Goal: Navigation & Orientation: Find specific page/section

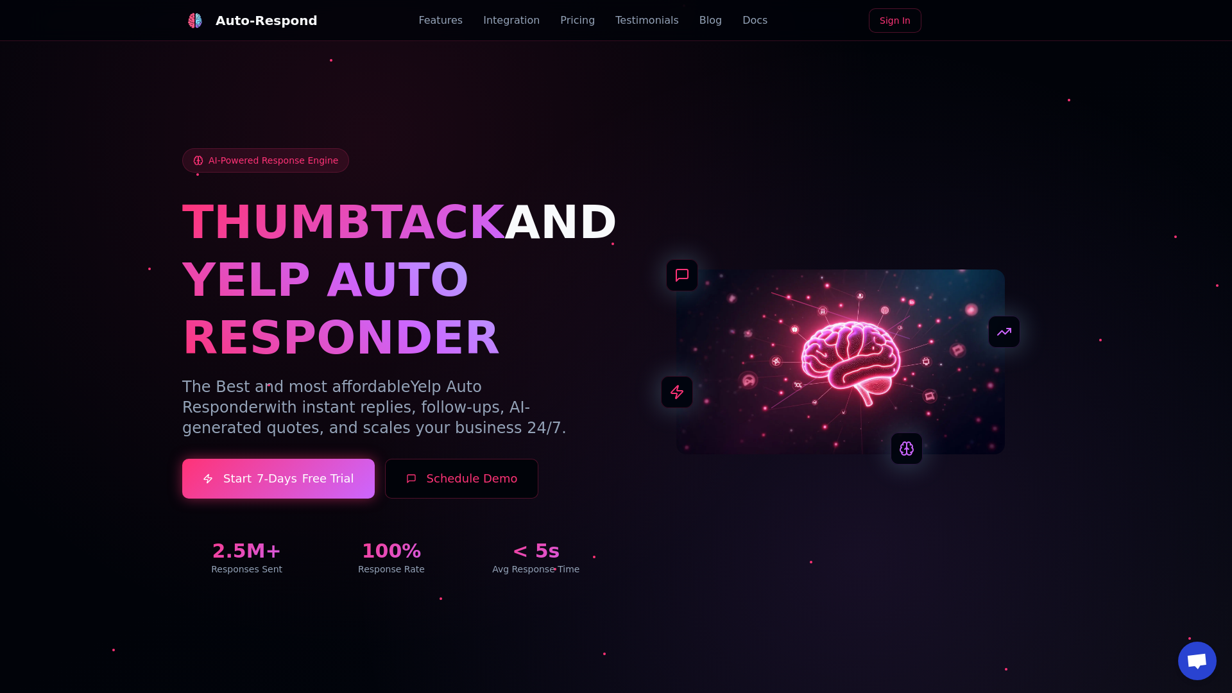
click at [699, 21] on link "Blog" at bounding box center [710, 20] width 22 height 15
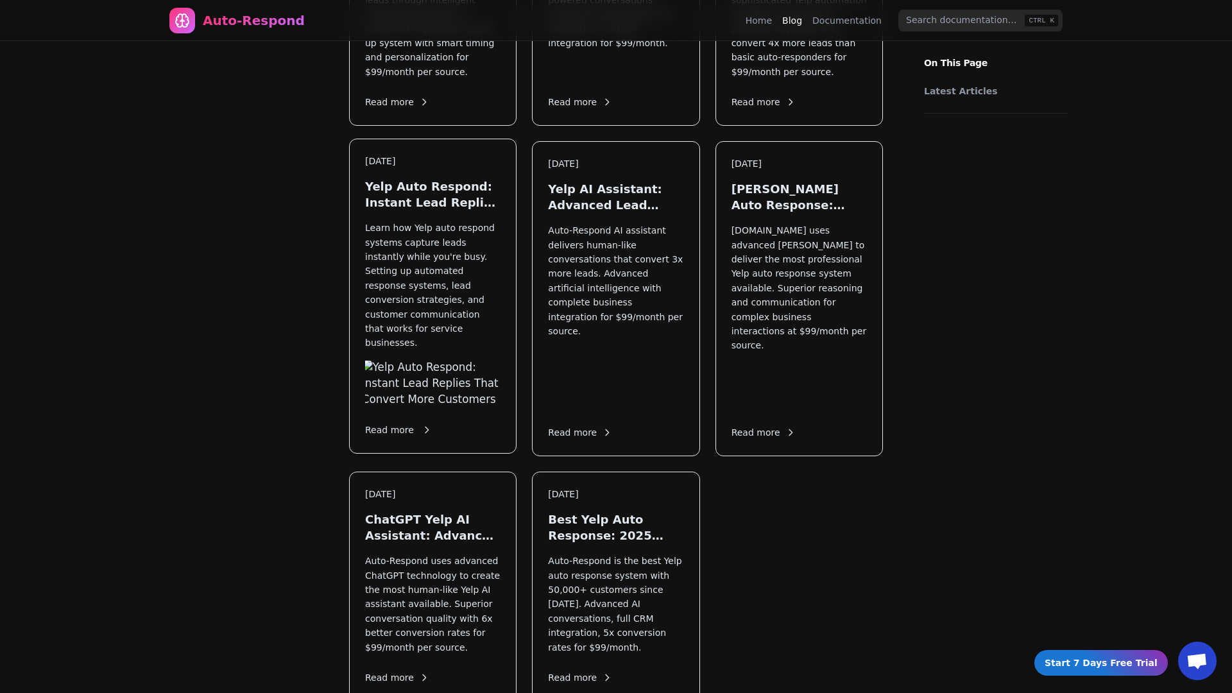
scroll to position [1392, 0]
